Goal: Obtain resource: Download file/media

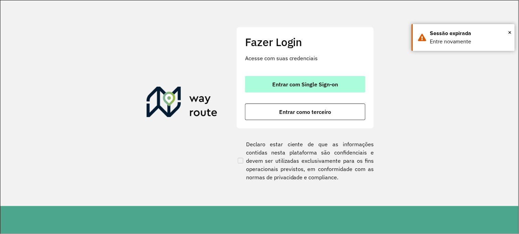
click at [290, 85] on span "Entrar com Single Sign-on" at bounding box center [305, 85] width 66 height 6
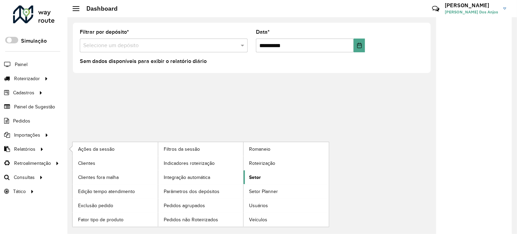
click at [256, 178] on span "Setor" at bounding box center [255, 177] width 12 height 7
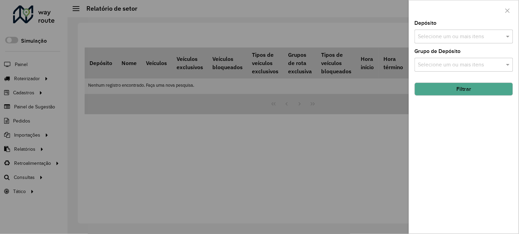
click at [449, 37] on input "text" at bounding box center [460, 37] width 88 height 8
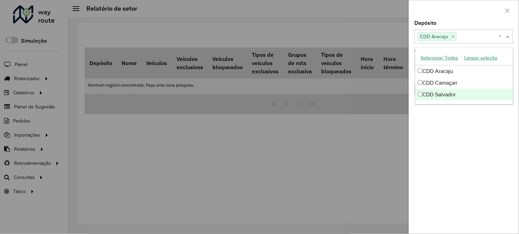
click at [428, 119] on div "Depósito Selecione um ou mais itens CDD Aracaju × × Grupo de Depósito Selecione…" at bounding box center [463, 127] width 109 height 213
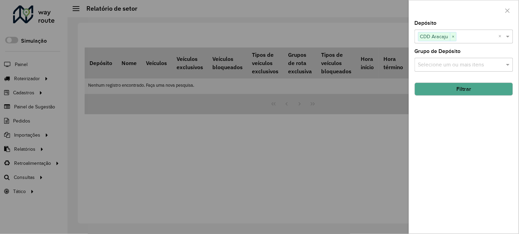
click at [446, 90] on button "Filtrar" at bounding box center [463, 89] width 98 height 13
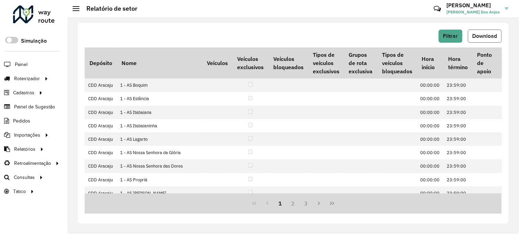
click at [480, 35] on span "Download" at bounding box center [484, 36] width 25 height 6
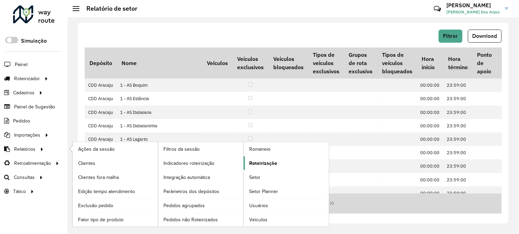
click at [263, 163] on span "Roteirização" at bounding box center [263, 163] width 28 height 7
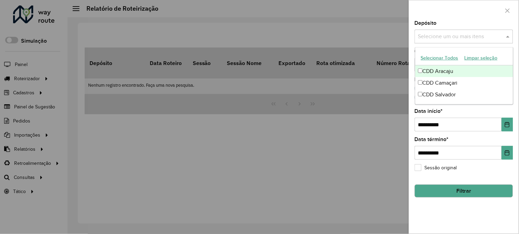
click at [440, 37] on input "text" at bounding box center [460, 37] width 88 height 8
click at [422, 71] on div "CDD Aracaju" at bounding box center [464, 71] width 98 height 12
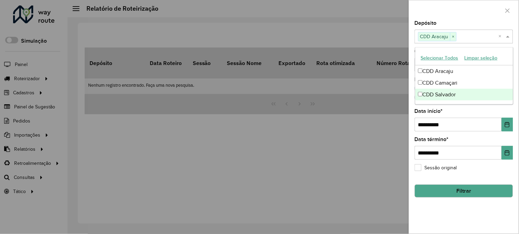
click at [452, 111] on div "**********" at bounding box center [463, 120] width 98 height 23
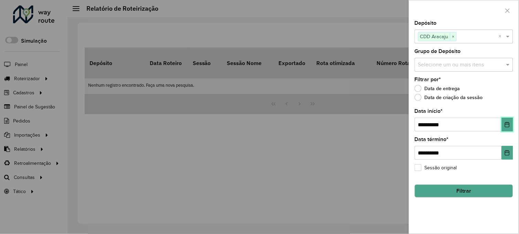
click at [507, 126] on icon "Choose Date" at bounding box center [507, 125] width 6 height 6
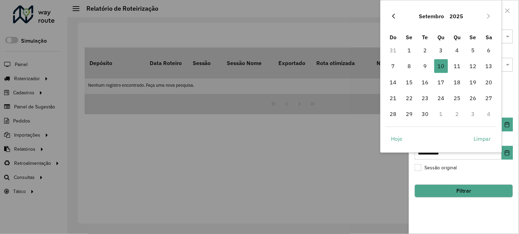
click at [397, 16] on button "Previous Month" at bounding box center [393, 16] width 11 height 11
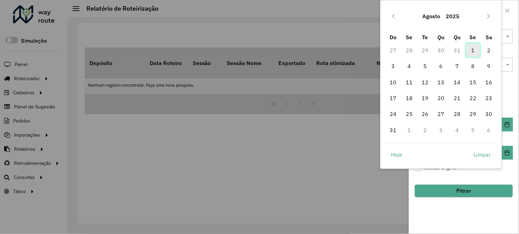
click at [472, 49] on span "1" at bounding box center [473, 50] width 14 height 14
type input "**********"
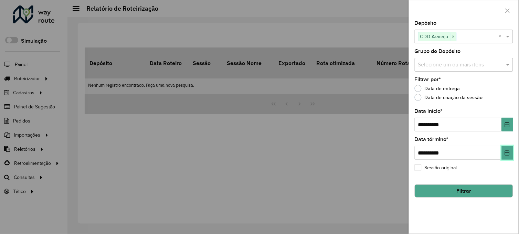
click at [508, 155] on icon "Choose Date" at bounding box center [507, 153] width 6 height 6
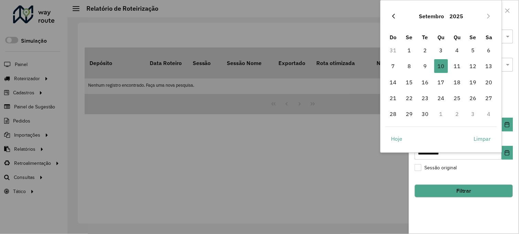
click at [396, 17] on icon "Previous Month" at bounding box center [394, 16] width 6 height 6
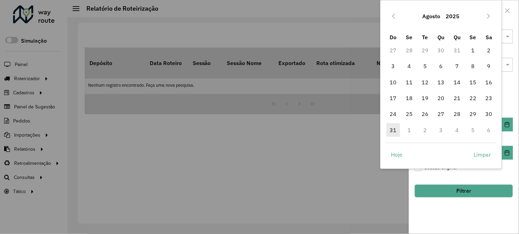
click at [391, 129] on span "31" at bounding box center [393, 130] width 14 height 14
type input "**********"
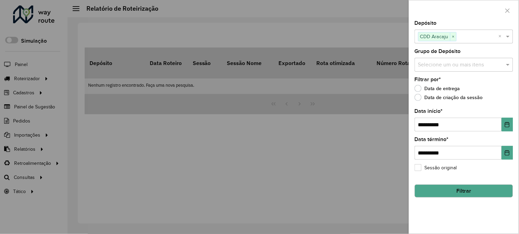
click at [460, 190] on button "Filtrar" at bounding box center [463, 190] width 98 height 13
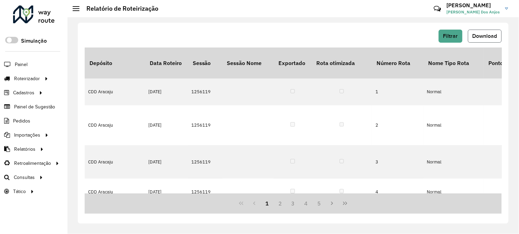
click at [478, 40] on button "Download" at bounding box center [485, 36] width 34 height 13
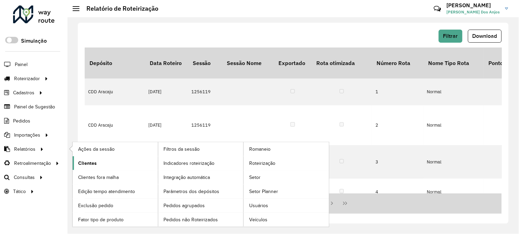
click at [88, 163] on span "Clientes" at bounding box center [87, 163] width 19 height 7
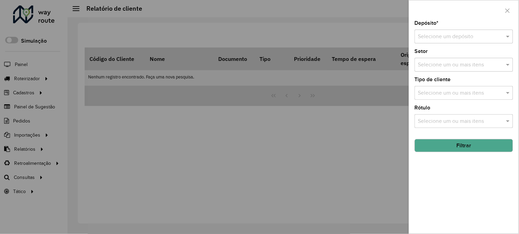
click at [429, 34] on input "text" at bounding box center [457, 37] width 78 height 8
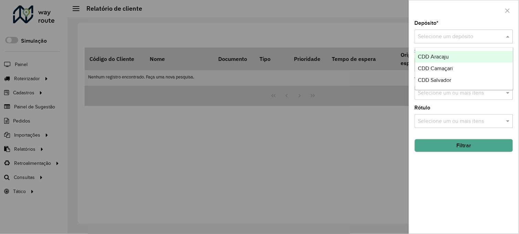
click at [437, 54] on span "CDD Aracaju" at bounding box center [433, 57] width 31 height 6
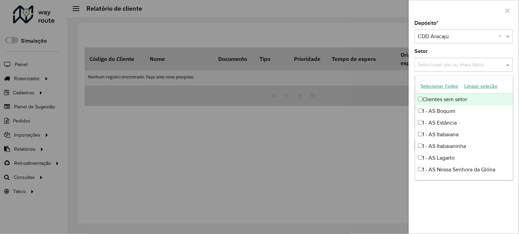
click at [451, 67] on input "text" at bounding box center [460, 65] width 88 height 8
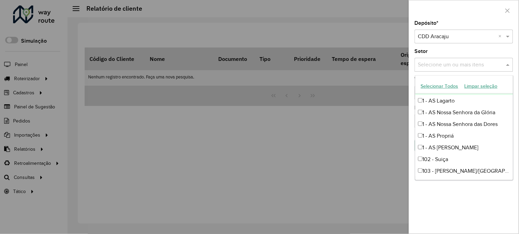
scroll to position [38, 0]
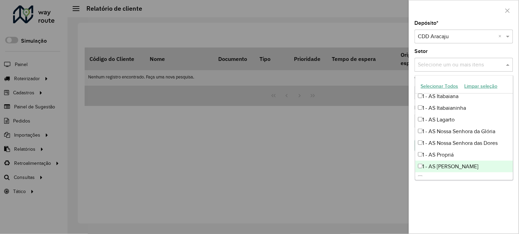
click at [456, 198] on div "Depósito * Selecione um depósito × CDD Aracaju × Setor Selecione um ou mais ite…" at bounding box center [463, 127] width 109 height 213
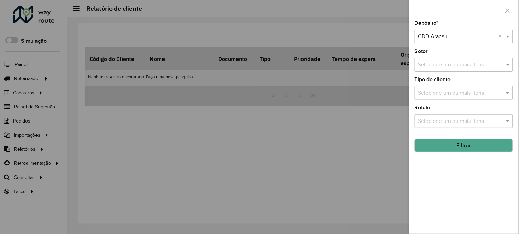
click at [436, 95] on input "text" at bounding box center [460, 93] width 88 height 8
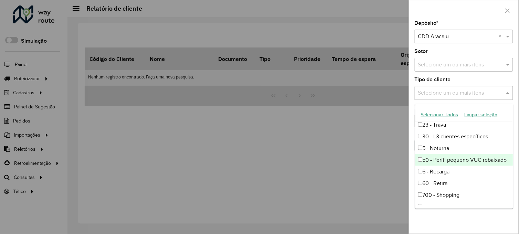
scroll to position [76, 0]
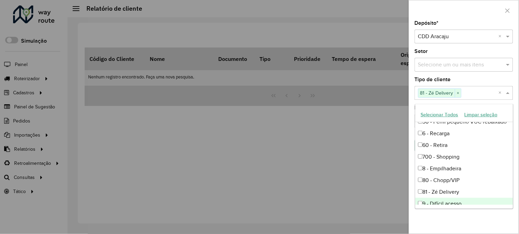
click at [449, 221] on div "Depósito * Selecione um depósito × CDD Aracaju × Setor Selecione um ou mais ite…" at bounding box center [463, 127] width 109 height 213
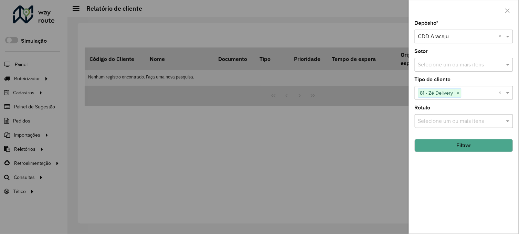
click at [459, 146] on button "Filtrar" at bounding box center [463, 145] width 98 height 13
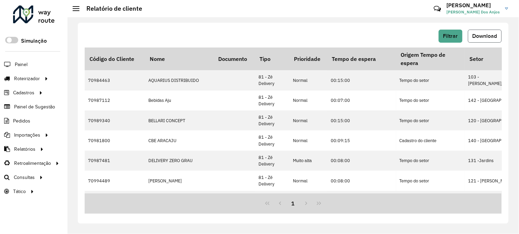
click at [479, 36] on span "Download" at bounding box center [484, 36] width 25 height 6
